Goal: Check status: Check status

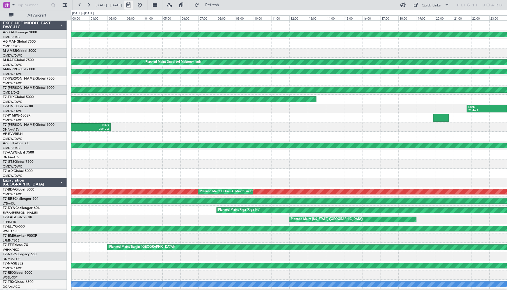
click at [133, 4] on button at bounding box center [128, 5] width 9 height 9
select select "5"
select select "2025"
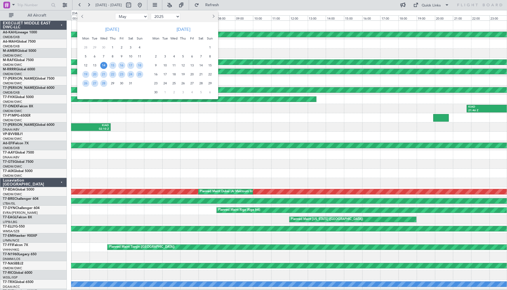
click at [157, 4] on div at bounding box center [253, 145] width 507 height 290
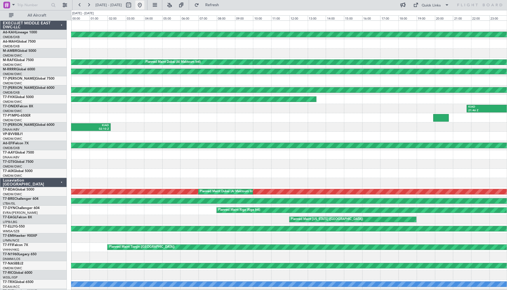
click at [144, 4] on button at bounding box center [139, 5] width 9 height 9
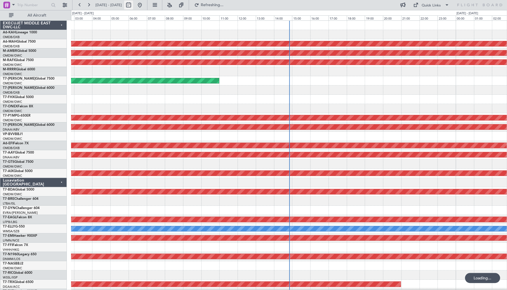
click at [133, 5] on button at bounding box center [128, 5] width 9 height 9
select select "9"
select select "2025"
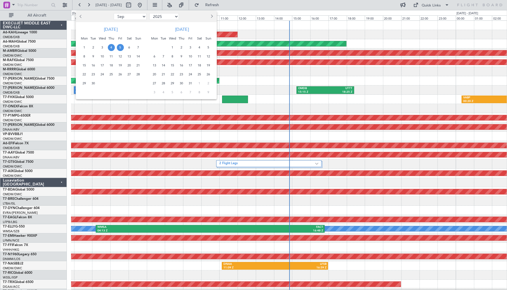
click at [82, 15] on span "Previous month" at bounding box center [81, 16] width 3 height 3
select select "8"
click at [84, 84] on span "25" at bounding box center [84, 83] width 7 height 7
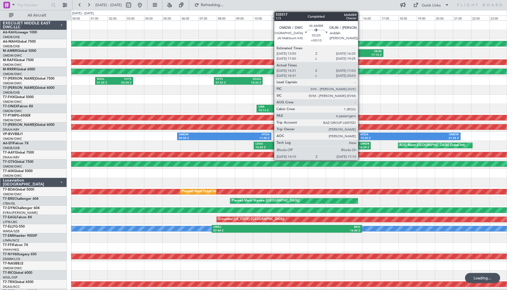
click at [360, 52] on div "OEJN" at bounding box center [368, 52] width 26 height 4
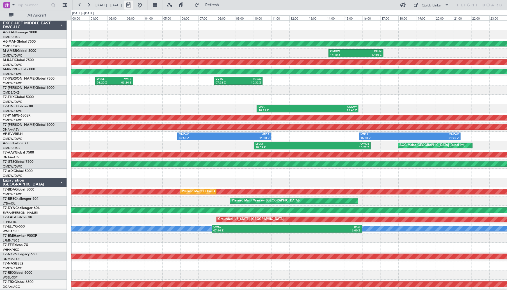
click at [133, 6] on button at bounding box center [128, 5] width 9 height 9
select select "8"
select select "2025"
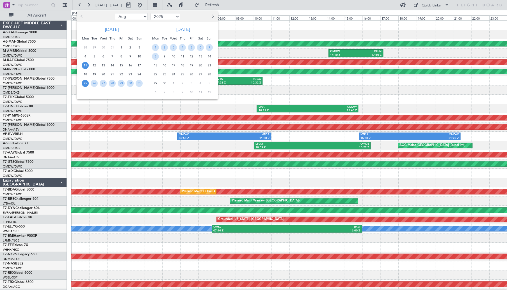
drag, startPoint x: 86, startPoint y: 67, endPoint x: 90, endPoint y: 67, distance: 3.7
click at [87, 67] on span "11" at bounding box center [85, 65] width 7 height 7
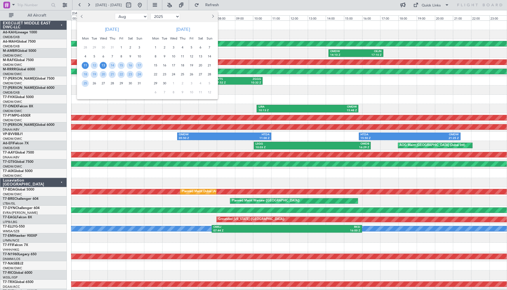
click at [103, 67] on span "13" at bounding box center [103, 65] width 7 height 7
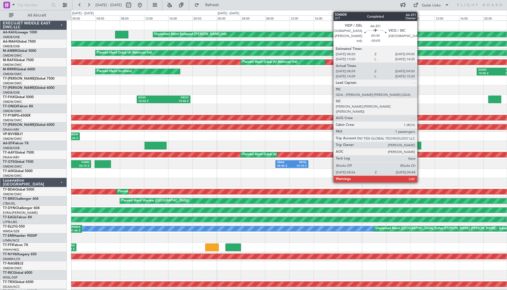
click at [419, 146] on div at bounding box center [418, 146] width 5 height 8
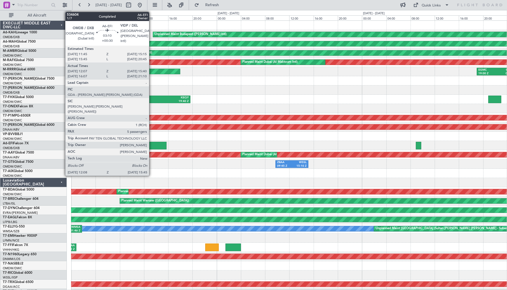
click at [152, 144] on div at bounding box center [155, 146] width 22 height 8
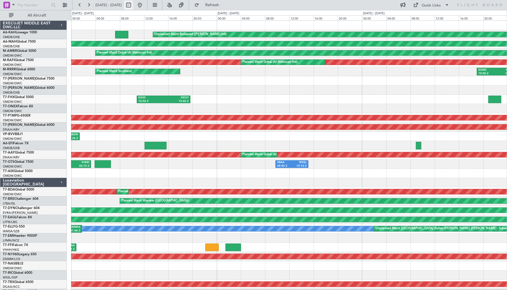
click at [133, 6] on button at bounding box center [128, 5] width 9 height 9
select select "8"
select select "2025"
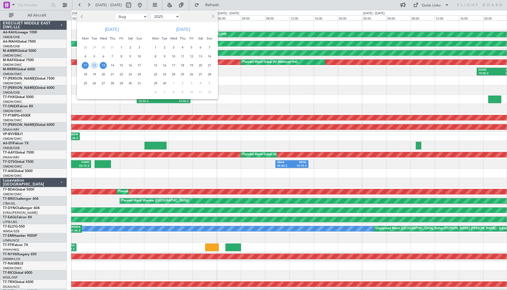
click at [130, 74] on span "23" at bounding box center [130, 74] width 7 height 7
click at [137, 74] on span "24" at bounding box center [139, 74] width 7 height 7
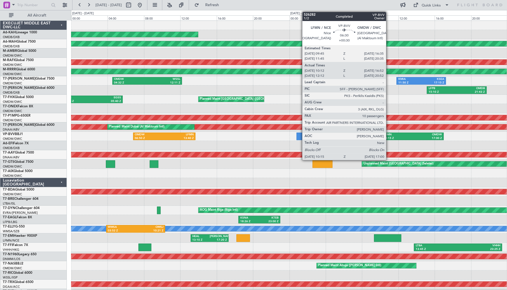
click at [390, 137] on div "10:15 Z" at bounding box center [398, 139] width 29 height 4
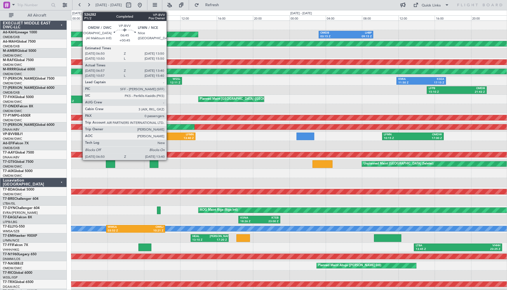
click at [169, 139] on div "13:40 Z" at bounding box center [178, 139] width 29 height 4
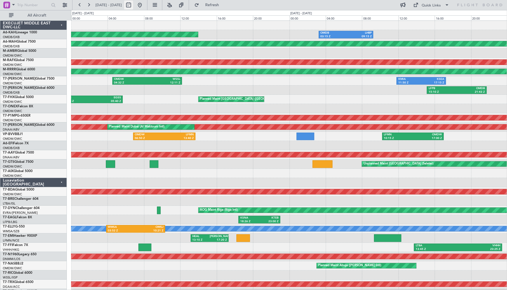
click at [133, 5] on button at bounding box center [128, 5] width 9 height 9
select select "8"
select select "2025"
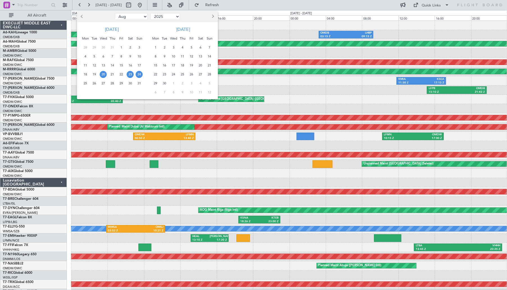
click at [105, 74] on span "20" at bounding box center [103, 74] width 7 height 7
click at [110, 74] on span "21" at bounding box center [112, 74] width 7 height 7
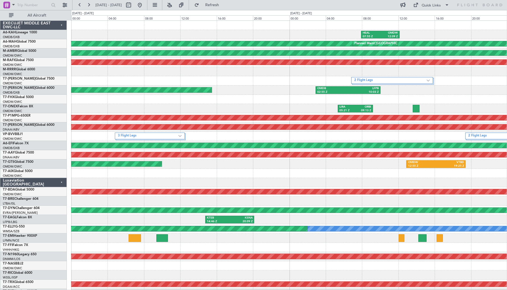
click at [482, 136] on label "2 Flight Legs" at bounding box center [512, 136] width 88 height 5
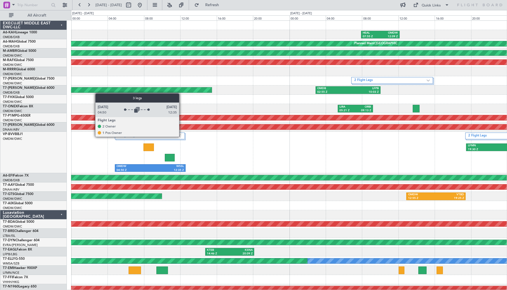
click at [182, 137] on div "3 Flight Legs" at bounding box center [150, 136] width 70 height 7
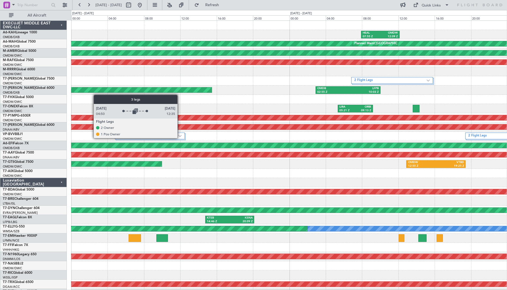
click at [180, 138] on div "3 Flight Legs" at bounding box center [150, 136] width 70 height 7
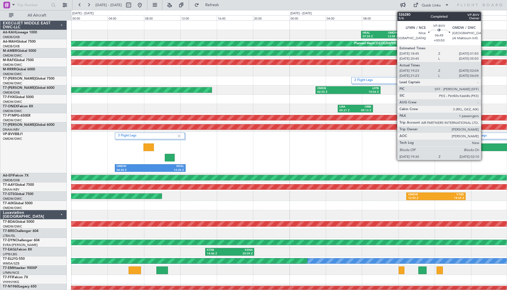
click at [483, 148] on div "19:30 Z" at bounding box center [481, 150] width 29 height 4
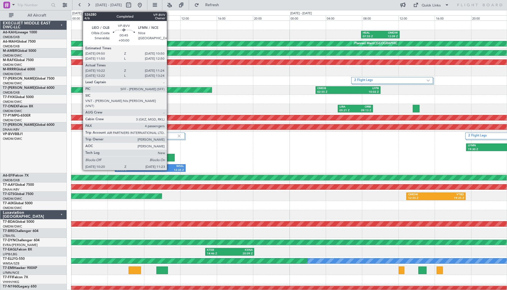
click at [169, 159] on div at bounding box center [170, 158] width 10 height 8
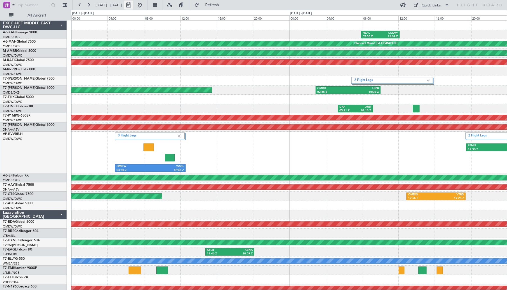
click at [133, 6] on button at bounding box center [128, 5] width 9 height 9
select select "8"
select select "2025"
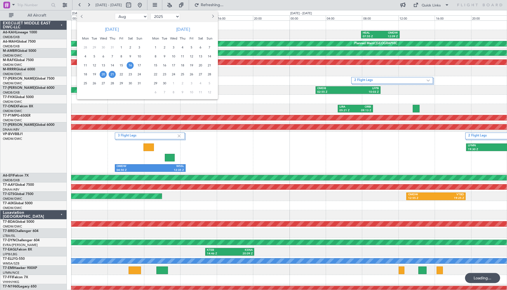
click at [129, 66] on span "16" at bounding box center [130, 65] width 7 height 7
click at [105, 76] on span "20" at bounding box center [103, 74] width 7 height 7
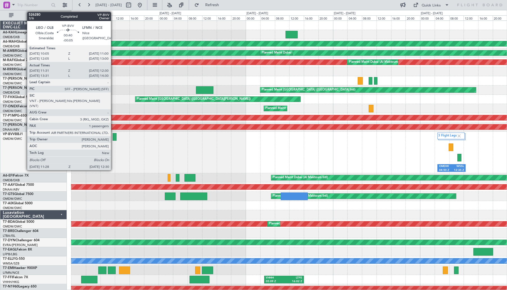
click at [114, 138] on div at bounding box center [115, 137] width 4 height 8
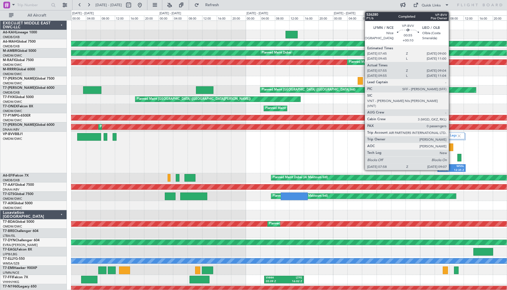
click at [451, 148] on div at bounding box center [450, 148] width 4 height 8
